Goal: Task Accomplishment & Management: Complete application form

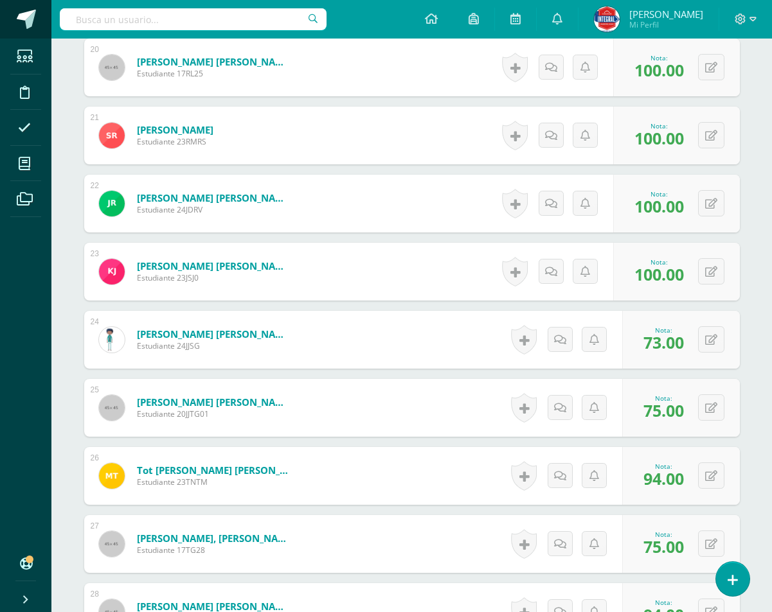
scroll to position [1504, 0]
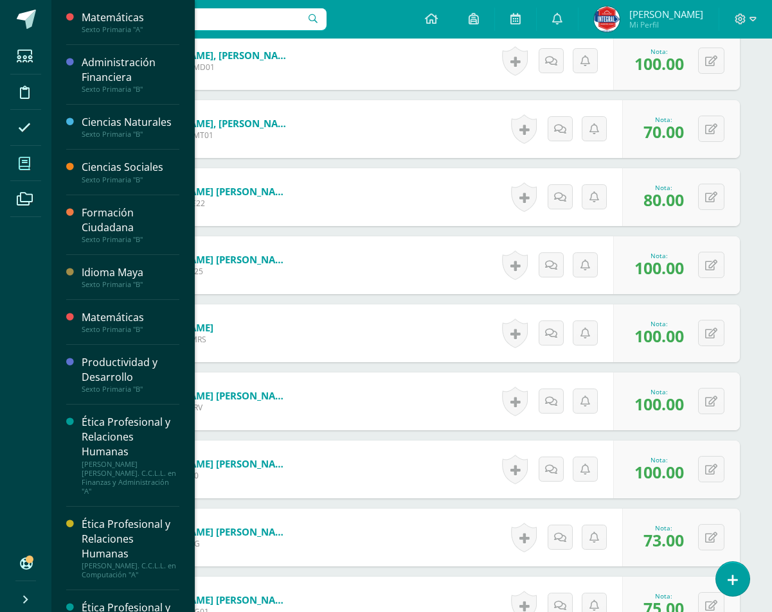
click at [26, 161] on icon at bounding box center [25, 163] width 12 height 13
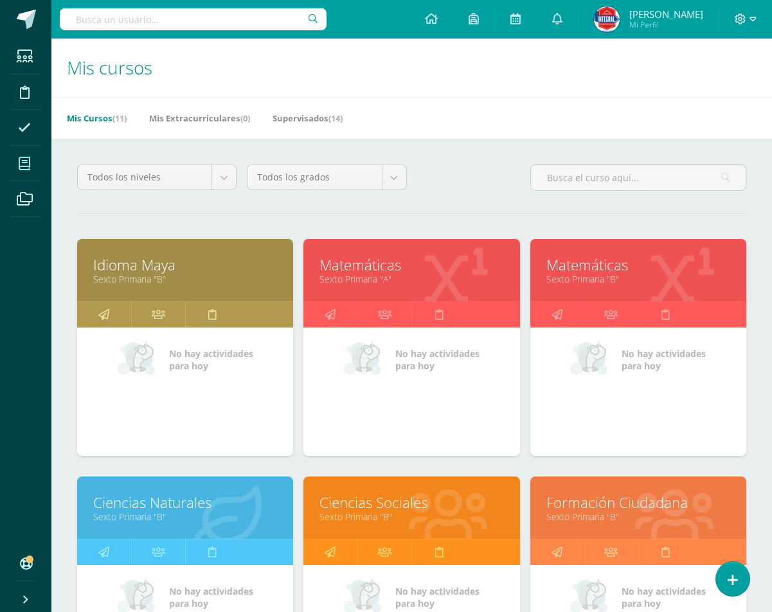
click at [438, 268] on link "Matemáticas" at bounding box center [411, 265] width 184 height 20
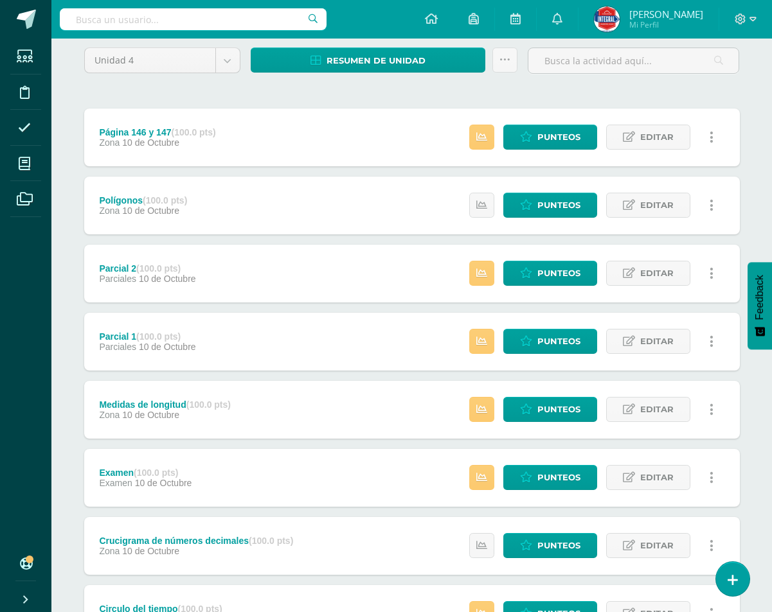
scroll to position [222, 0]
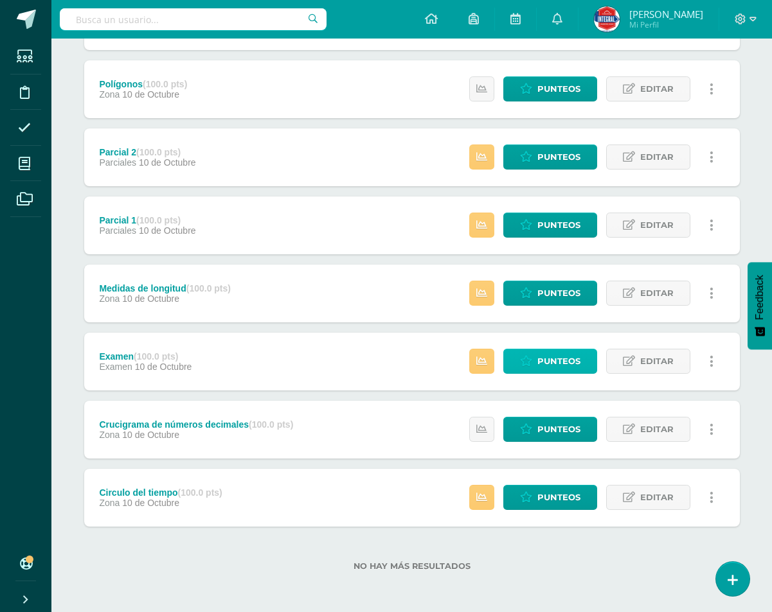
click at [567, 360] on span "Punteos" at bounding box center [558, 362] width 43 height 24
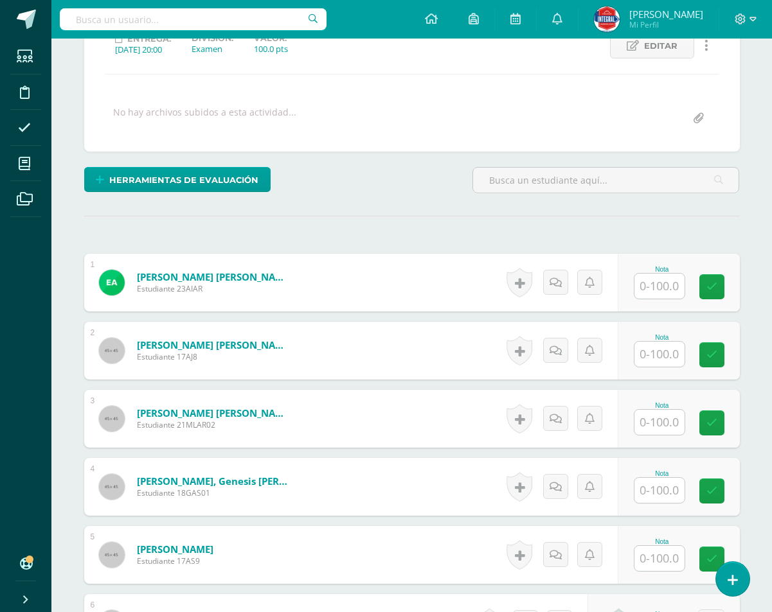
scroll to position [193, 0]
click at [675, 287] on input "text" at bounding box center [659, 285] width 50 height 25
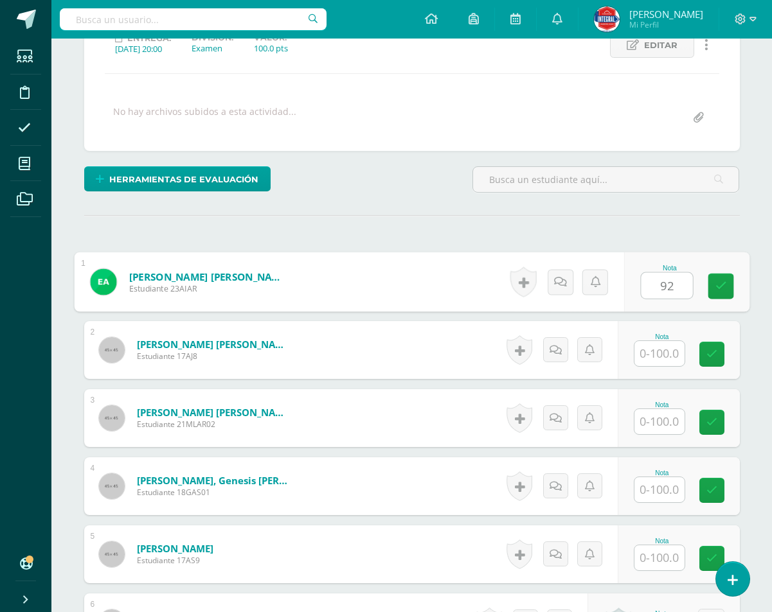
type input "92"
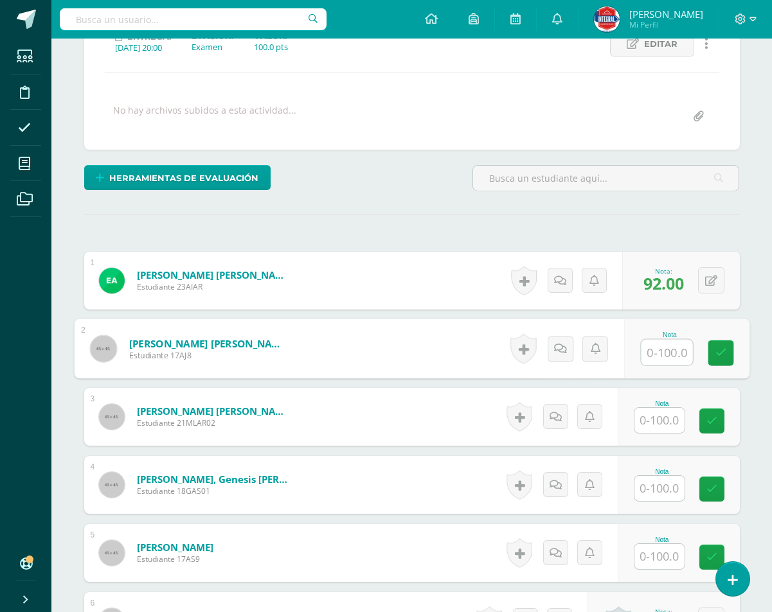
scroll to position [195, 0]
type input "98"
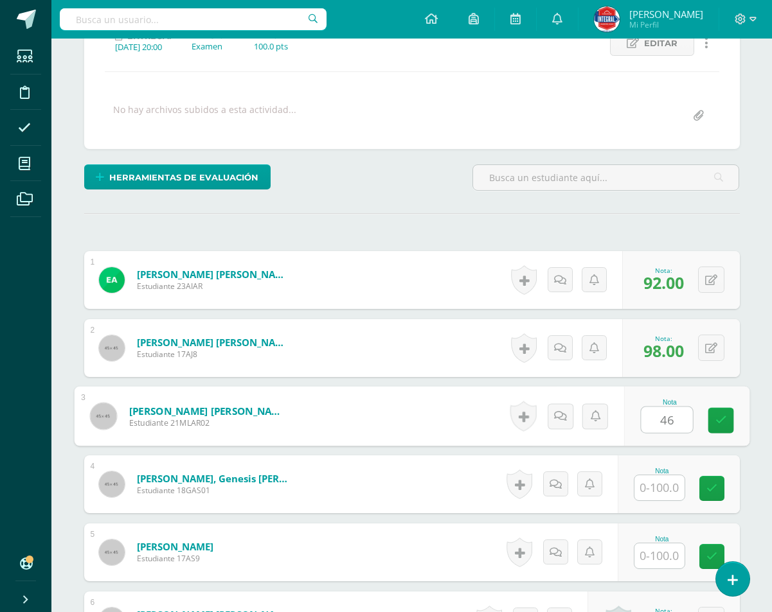
type input "46"
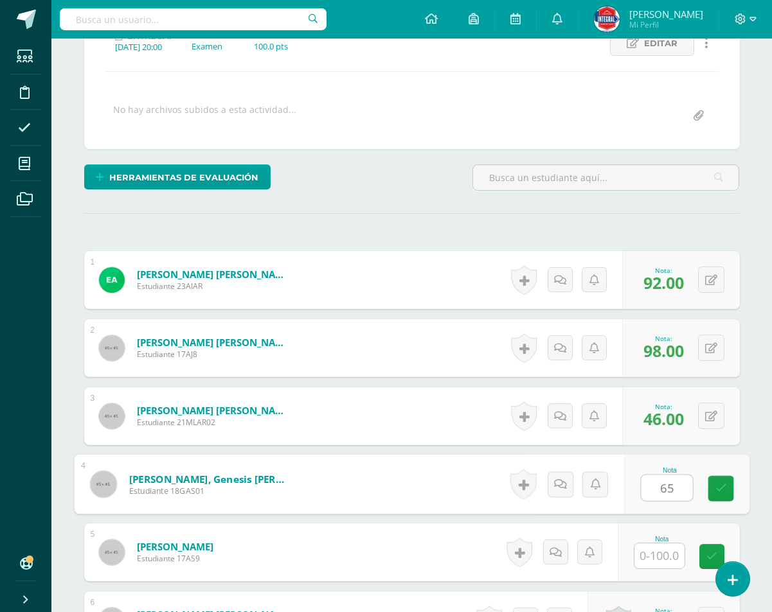
type input "65"
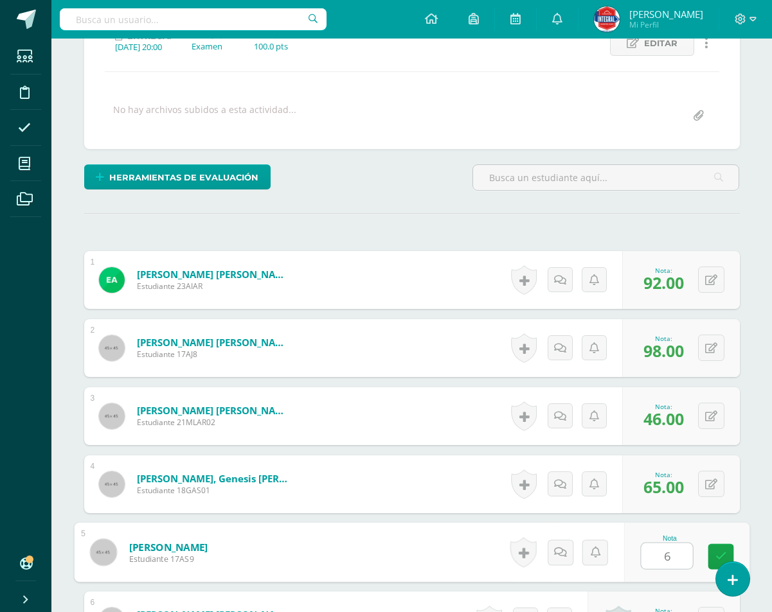
type input "66"
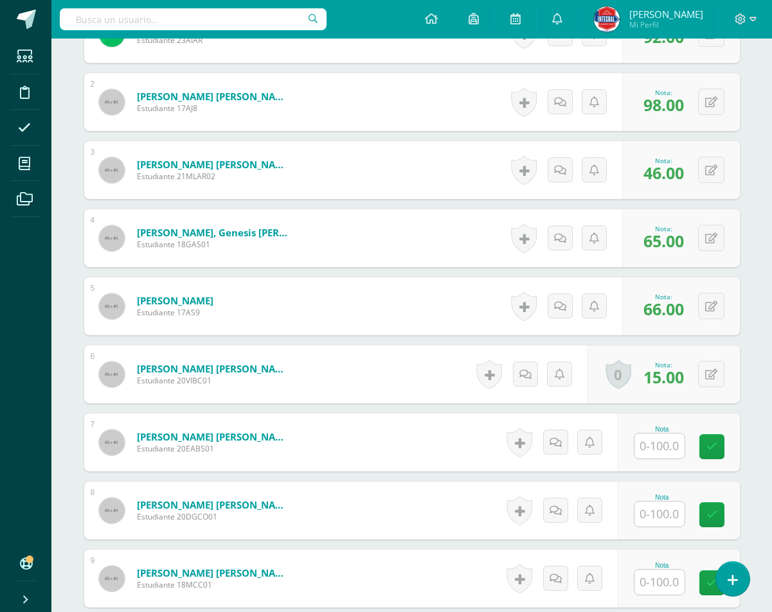
scroll to position [452, 0]
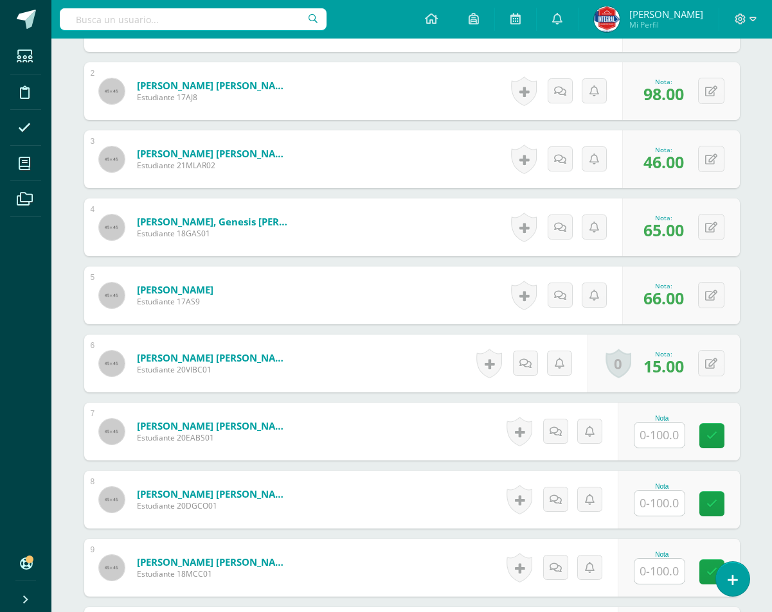
click at [661, 430] on input "text" at bounding box center [659, 435] width 50 height 25
type input "75"
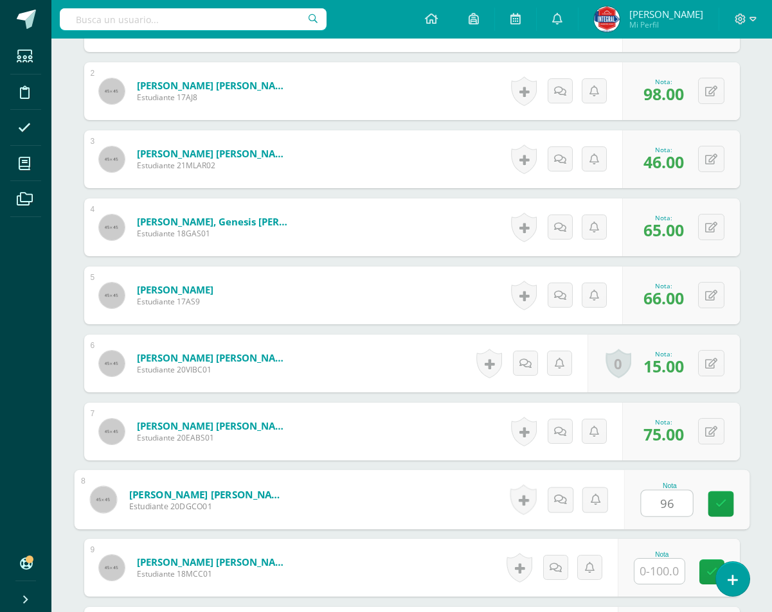
type input "96"
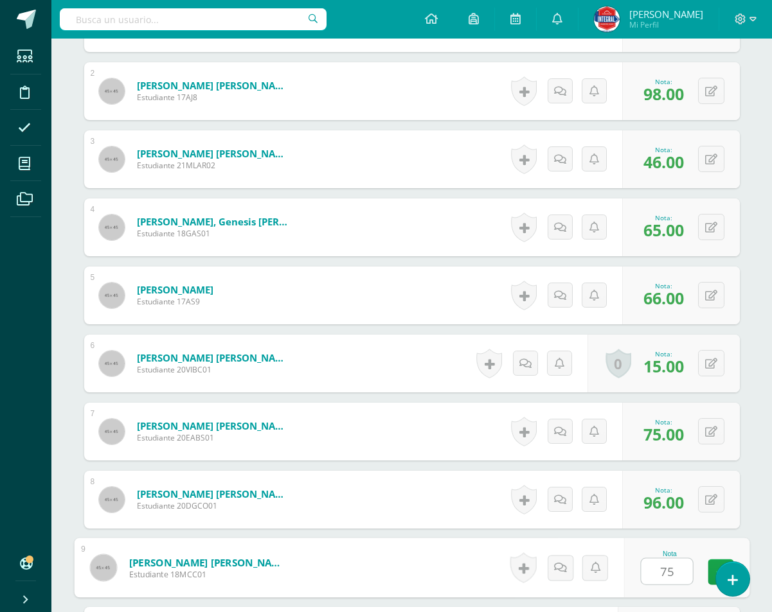
type input "75"
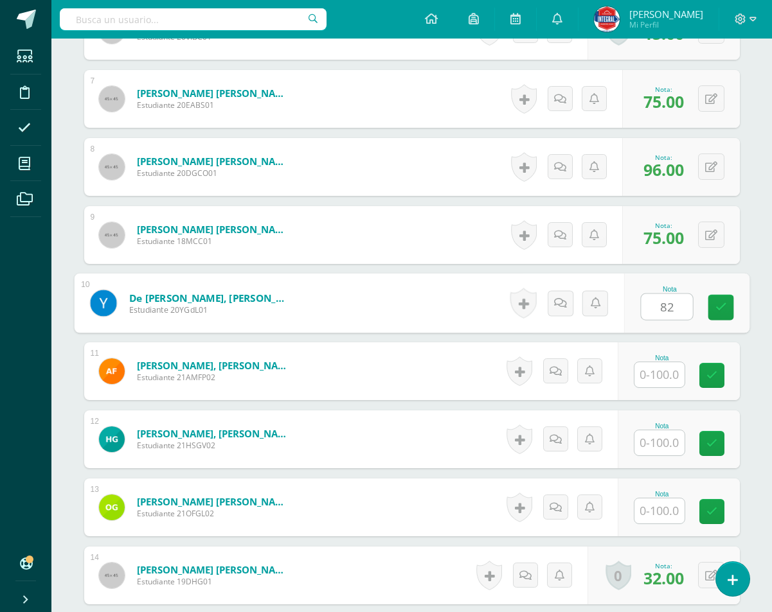
type input "82"
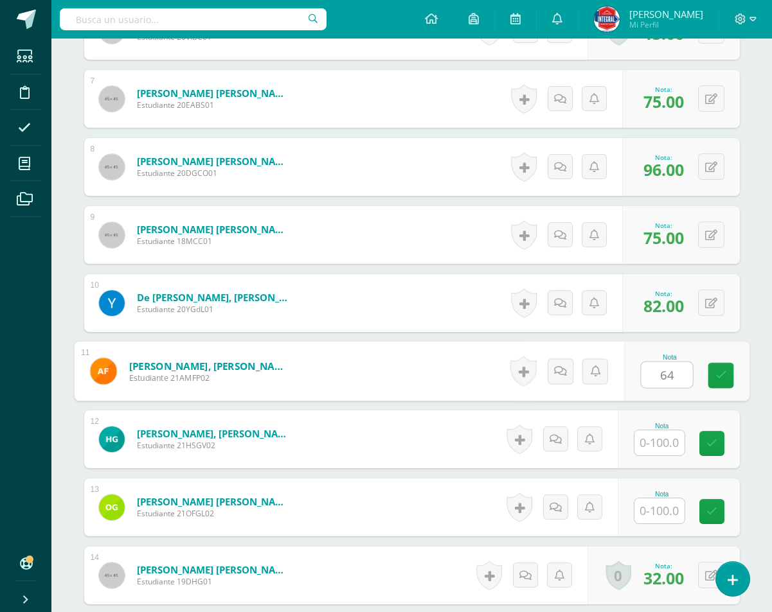
type input "64"
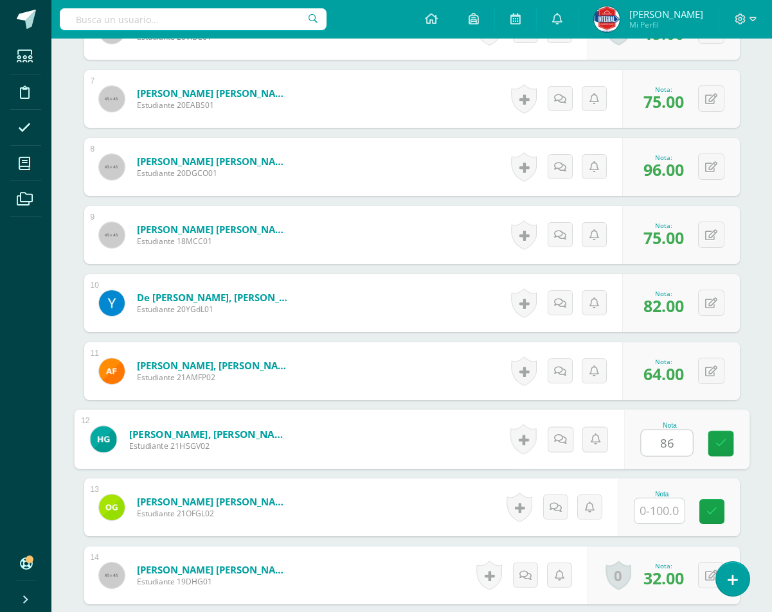
type input "86"
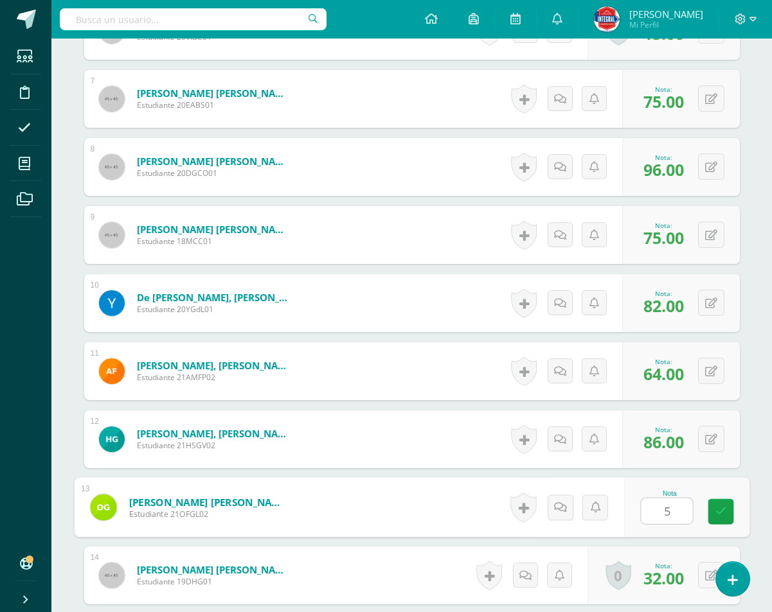
type input "56"
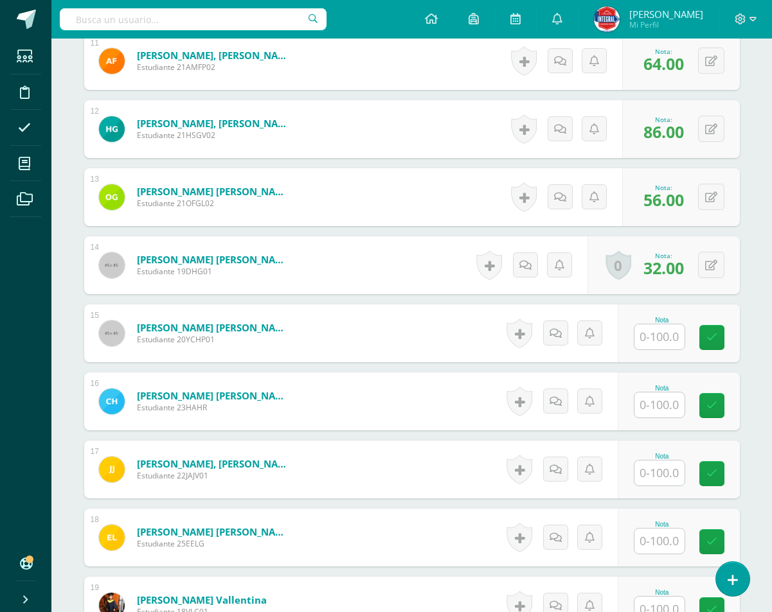
scroll to position [1106, 0]
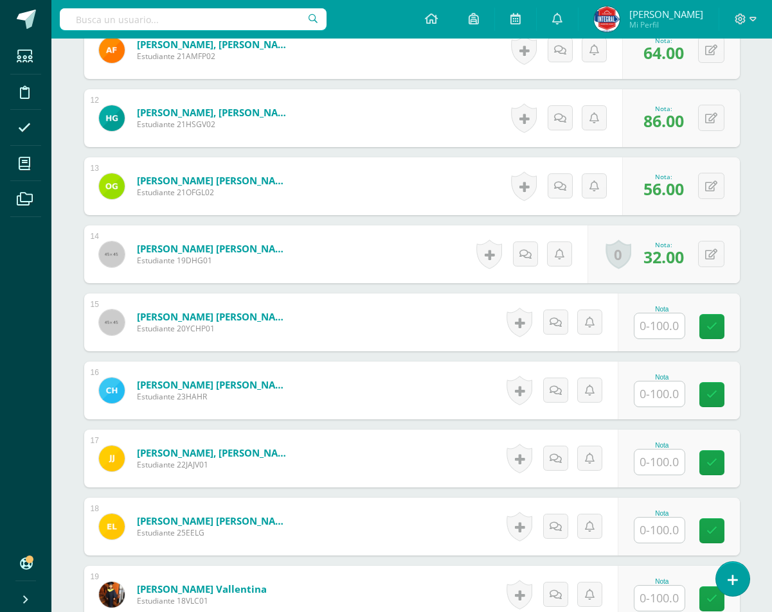
click at [670, 328] on input "text" at bounding box center [659, 326] width 50 height 25
type input "92"
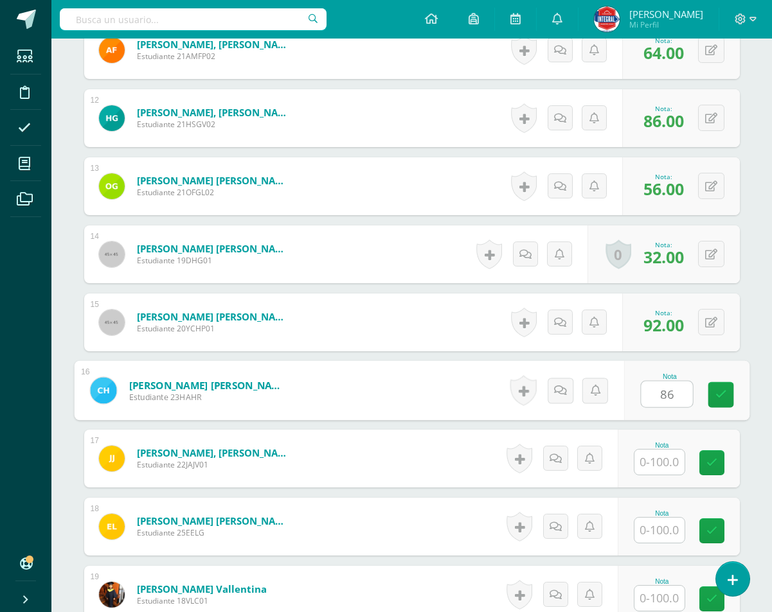
type input "86"
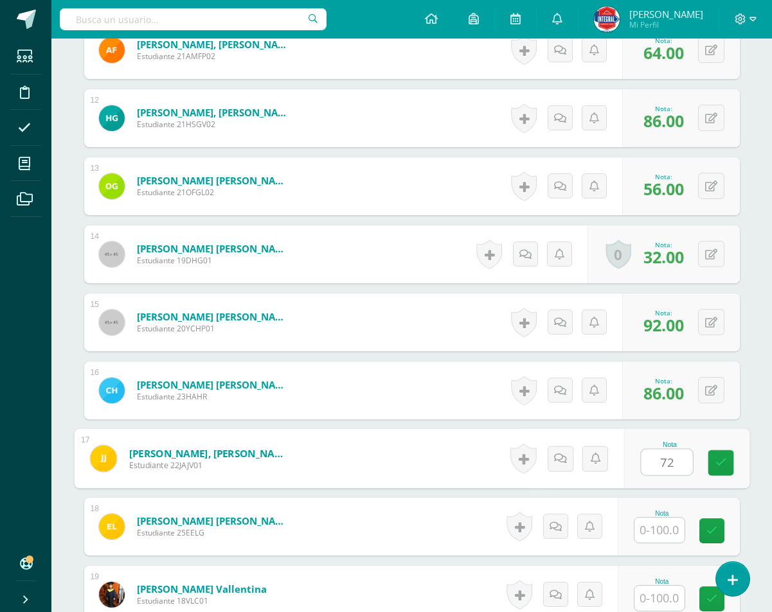
type input "72"
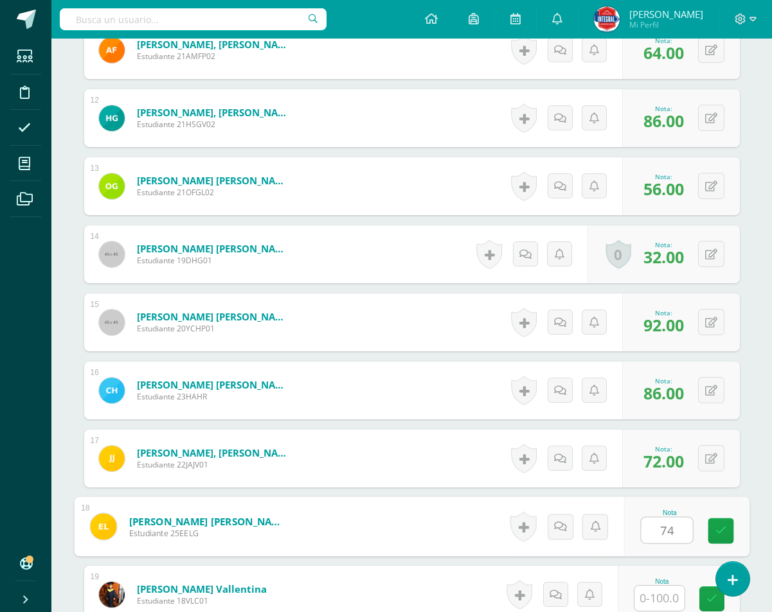
type input "74"
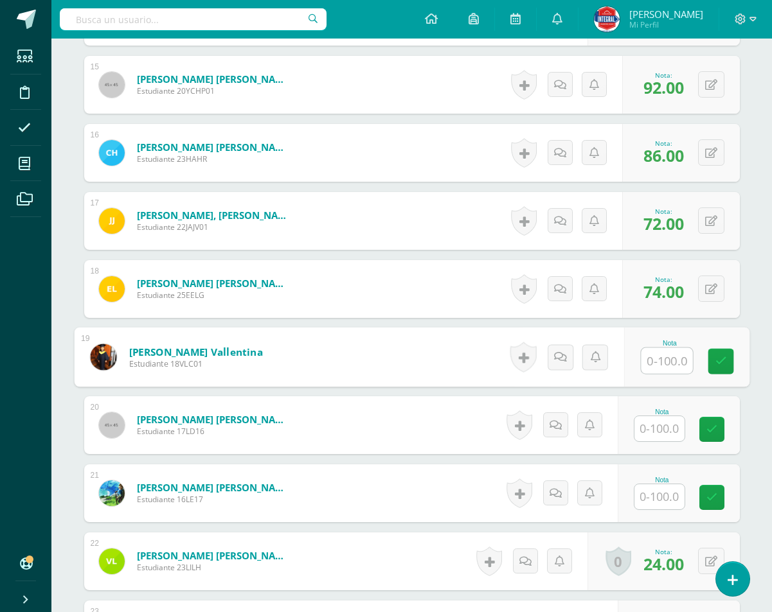
scroll to position [1363, 0]
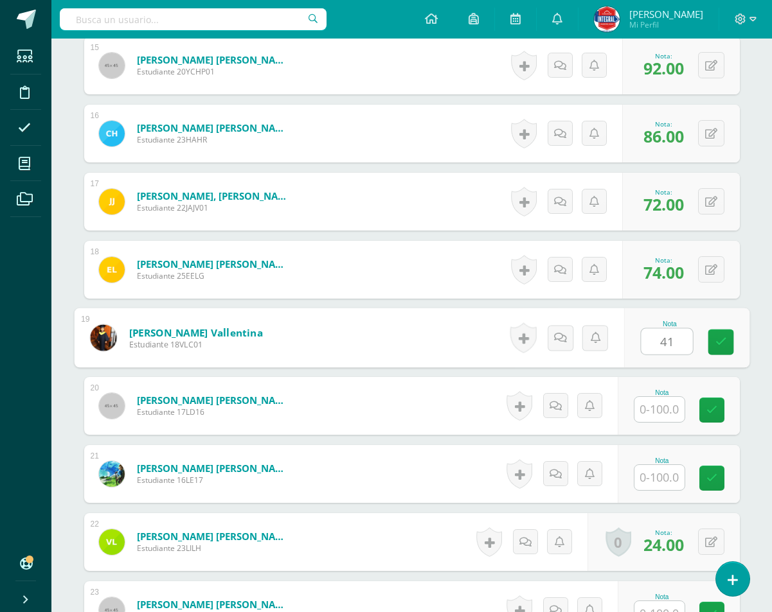
type input "41"
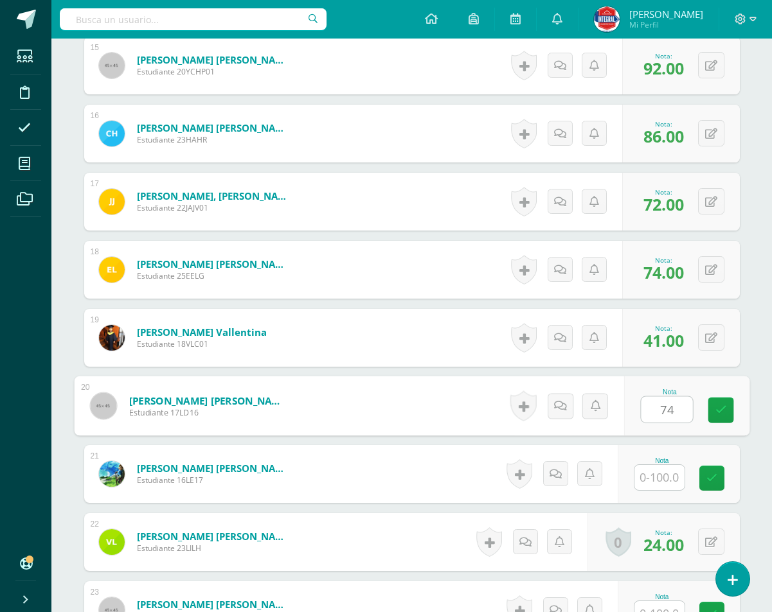
type input "74"
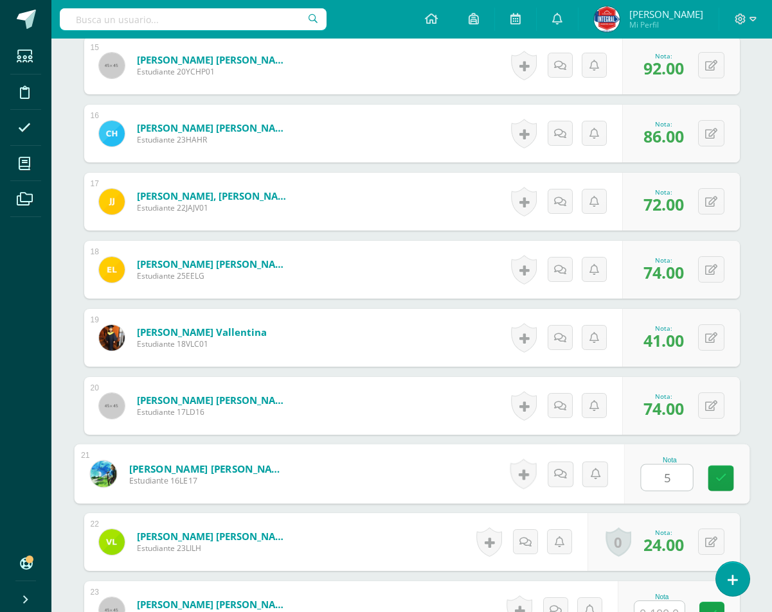
type input "58"
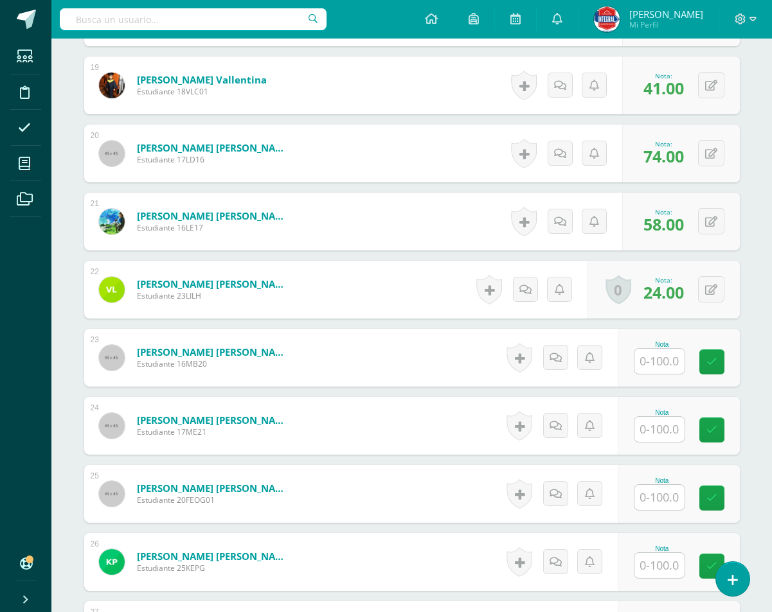
scroll to position [1620, 0]
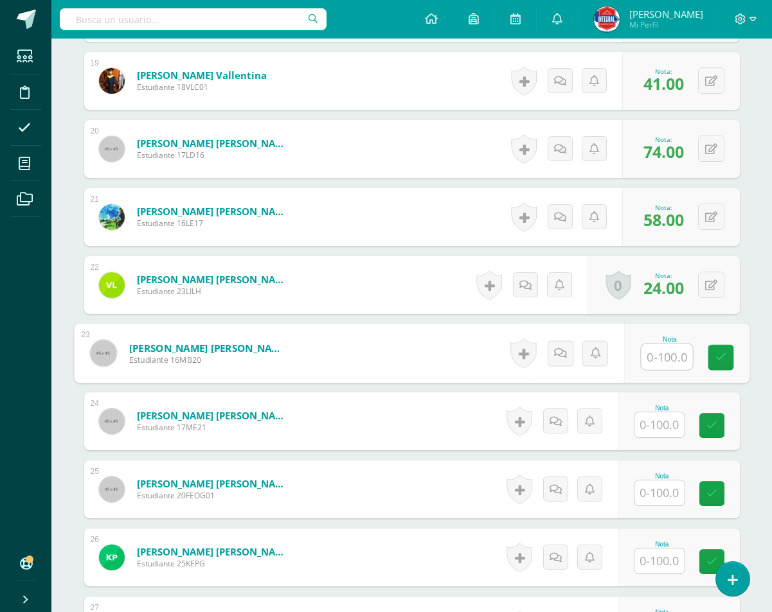
click at [664, 360] on input "text" at bounding box center [666, 357] width 51 height 26
type input "100"
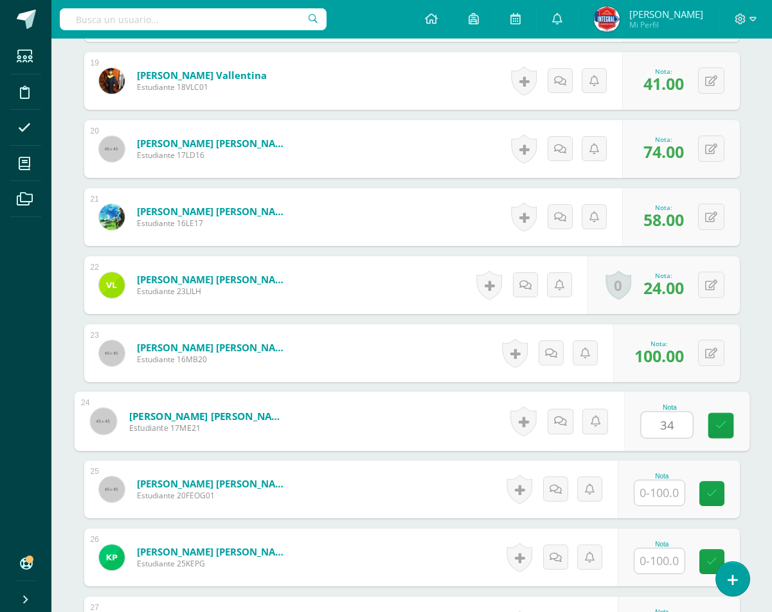
type input "34"
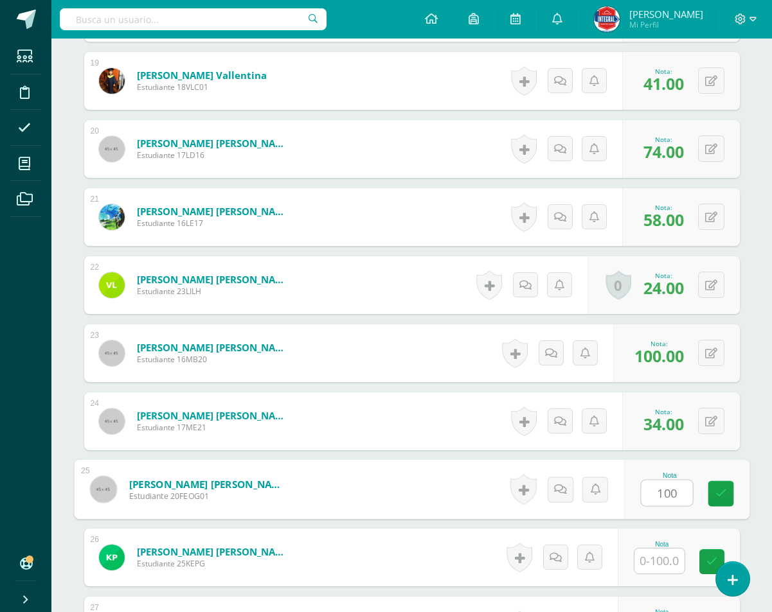
type input "100"
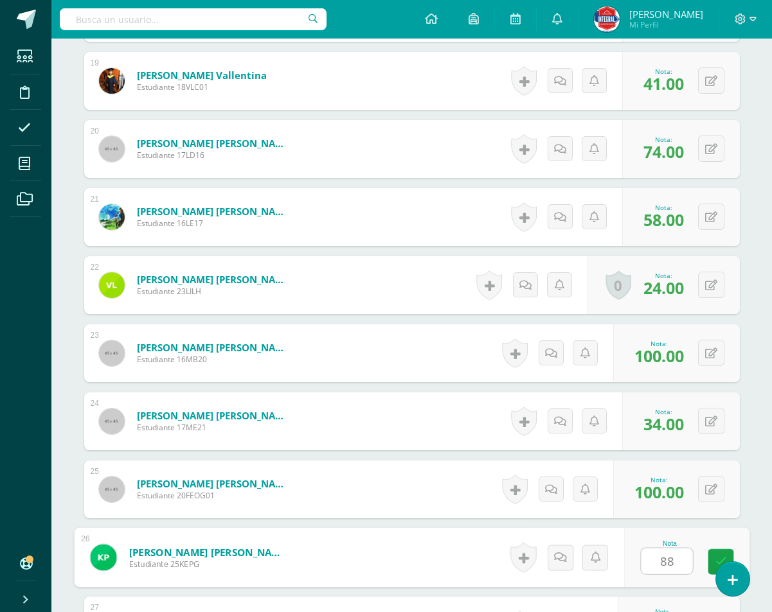
type input "88"
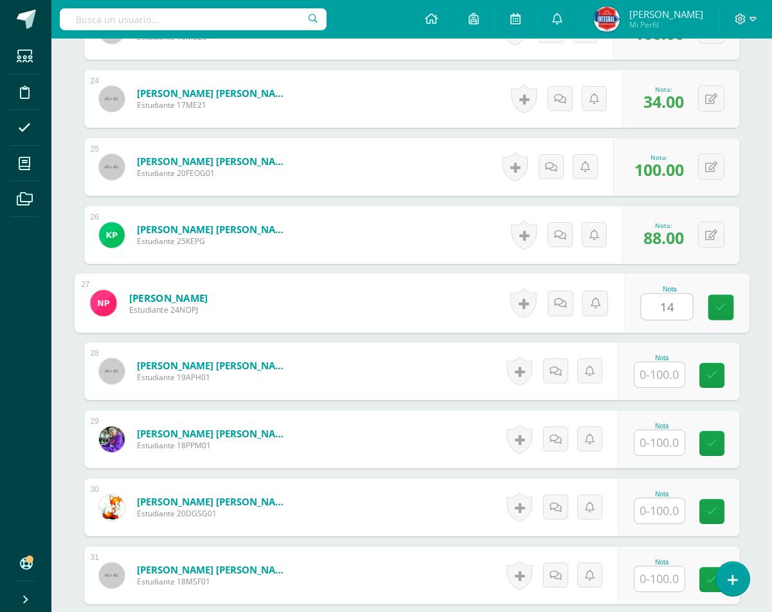
type input "14"
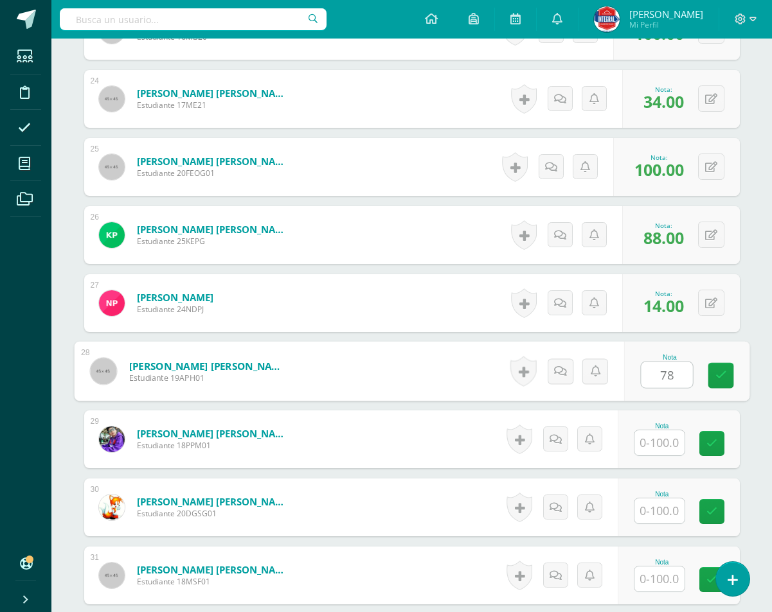
type input "78"
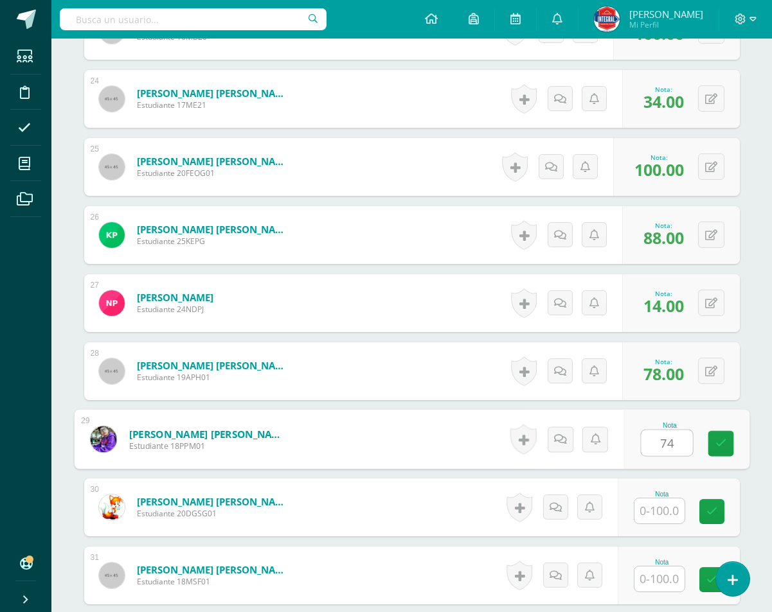
type input "74"
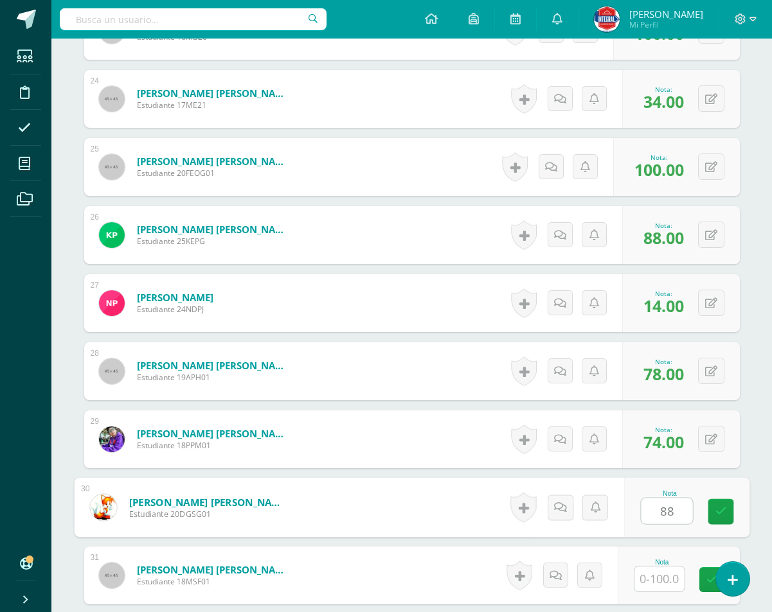
type input "88"
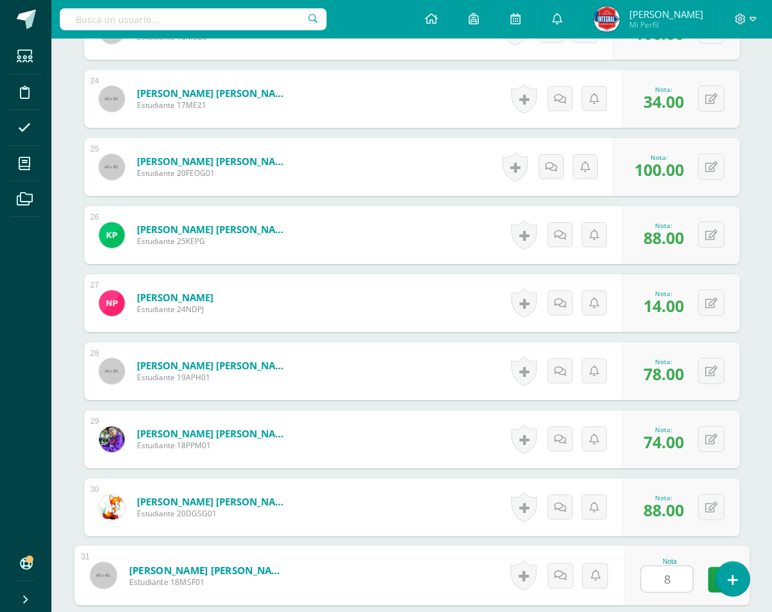
type input "80"
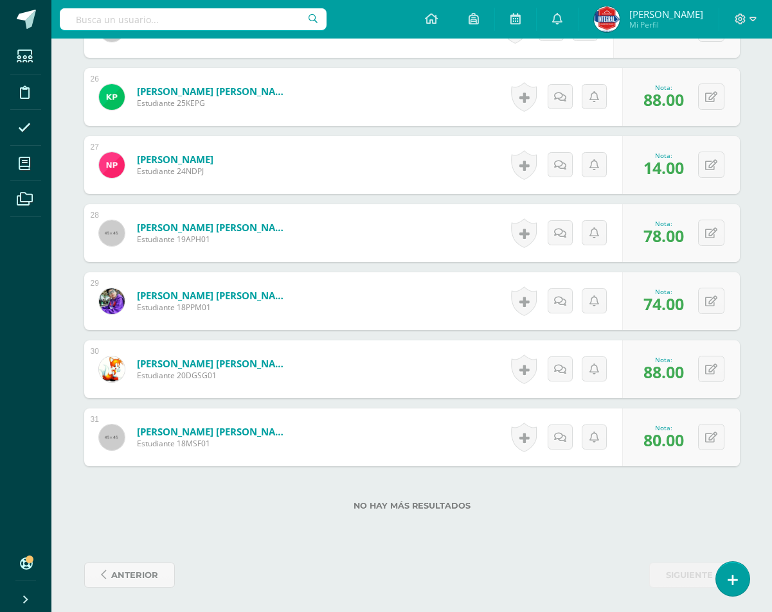
scroll to position [2082, 0]
